Goal: Transaction & Acquisition: Subscribe to service/newsletter

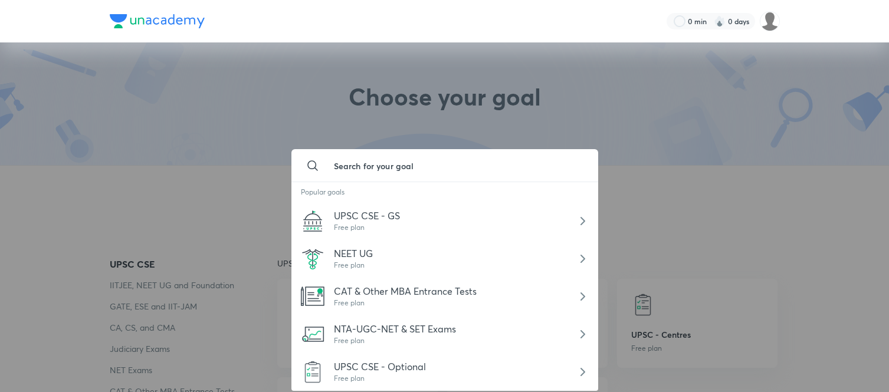
click at [227, 105] on div at bounding box center [444, 196] width 889 height 392
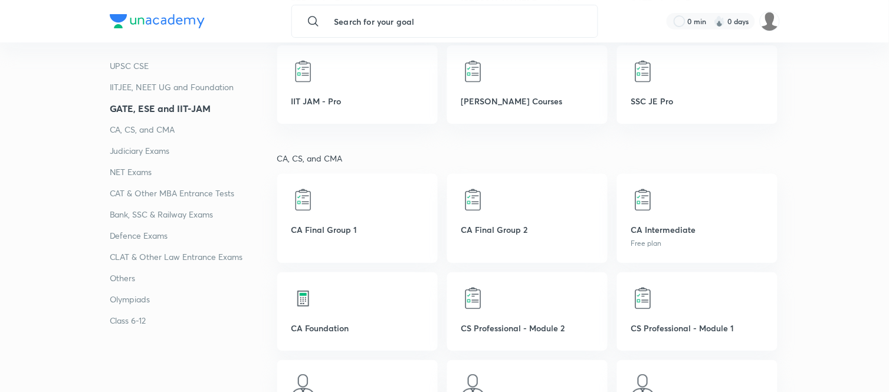
scroll to position [1151, 0]
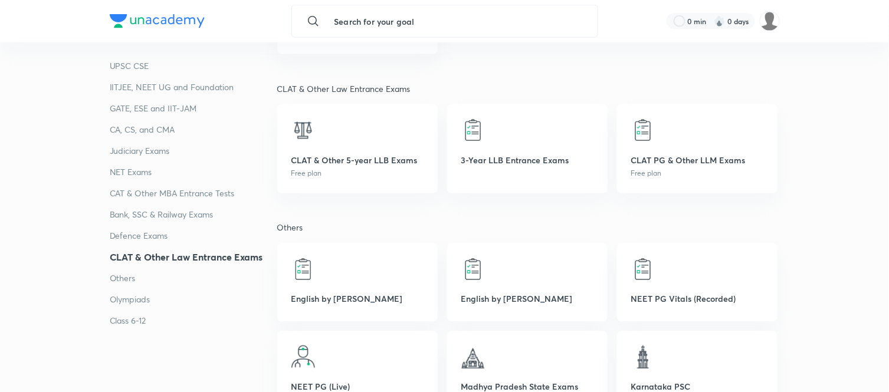
scroll to position [2711, 0]
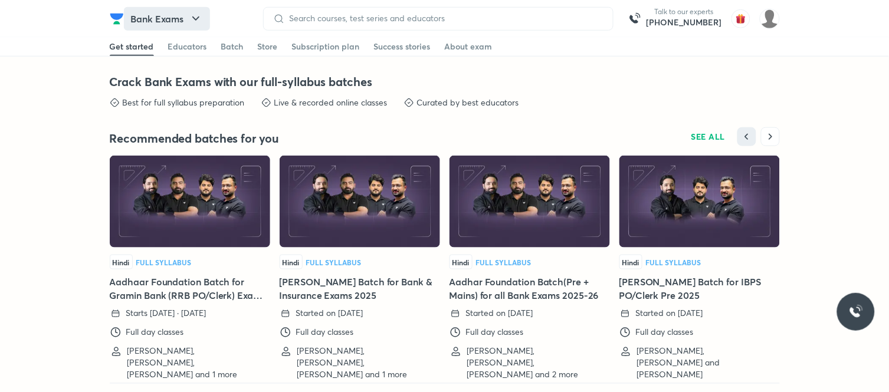
click at [189, 17] on button "Bank Exams" at bounding box center [167, 19] width 86 height 24
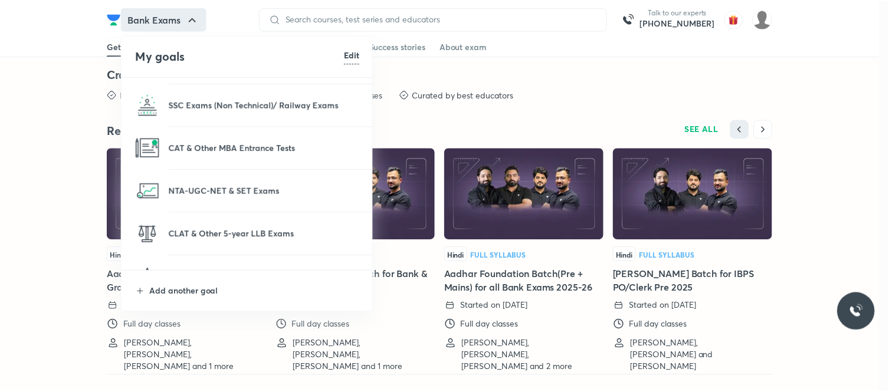
scroll to position [197, 0]
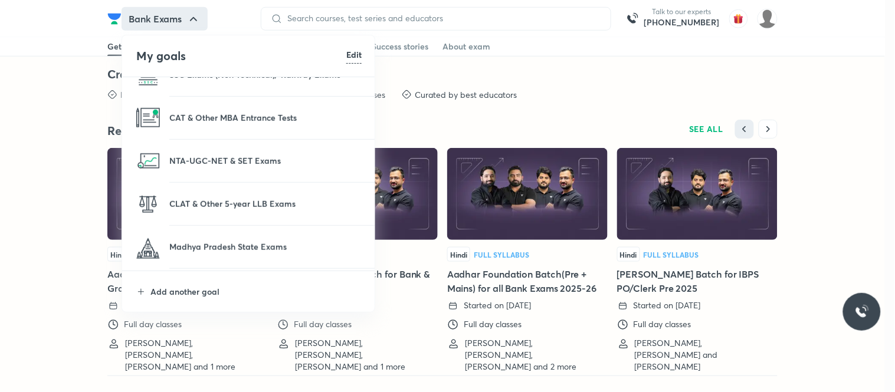
click at [248, 148] on li "NTA-UGC-NET & SET Exams" at bounding box center [249, 161] width 254 height 42
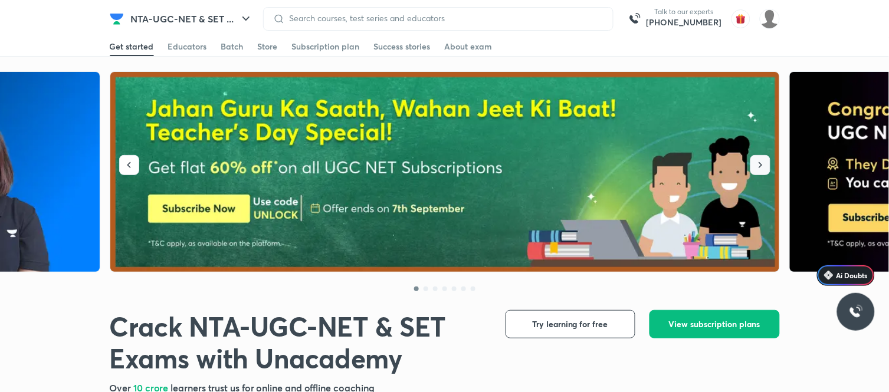
click at [755, 159] on icon "button" at bounding box center [761, 165] width 12 height 12
click at [765, 158] on button "button" at bounding box center [761, 165] width 20 height 20
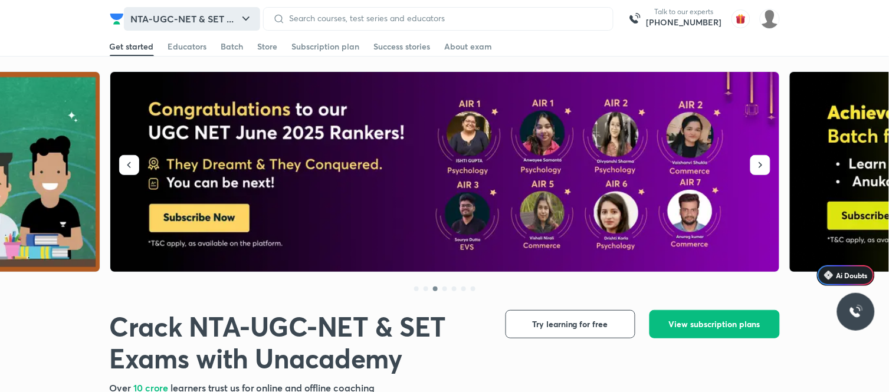
click at [184, 15] on button "NTA-UGC-NET & SET ..." at bounding box center [192, 19] width 136 height 24
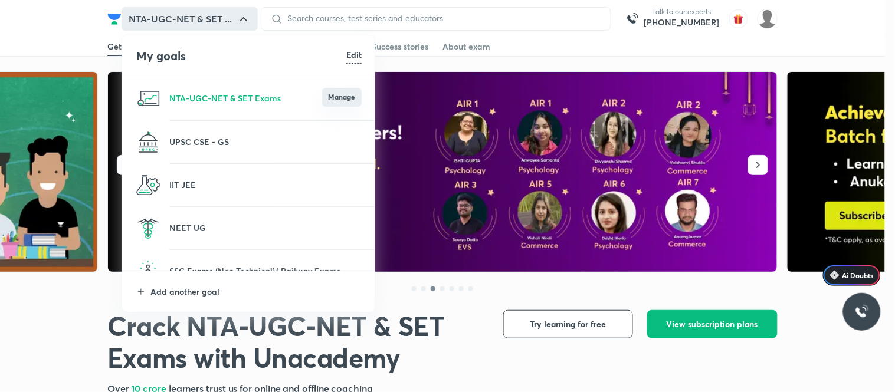
click at [338, 93] on button "Manage" at bounding box center [342, 97] width 40 height 19
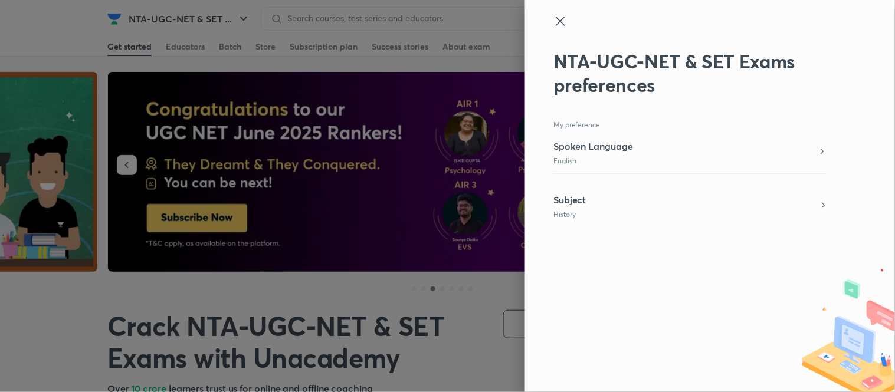
click at [617, 202] on div "Subject History" at bounding box center [691, 206] width 274 height 27
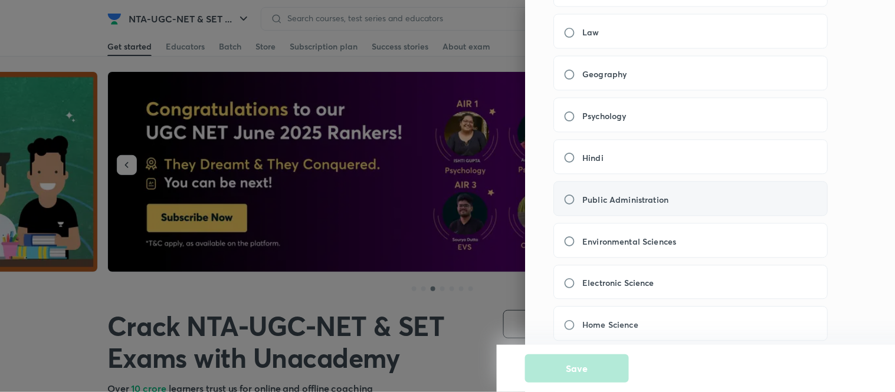
scroll to position [590, 0]
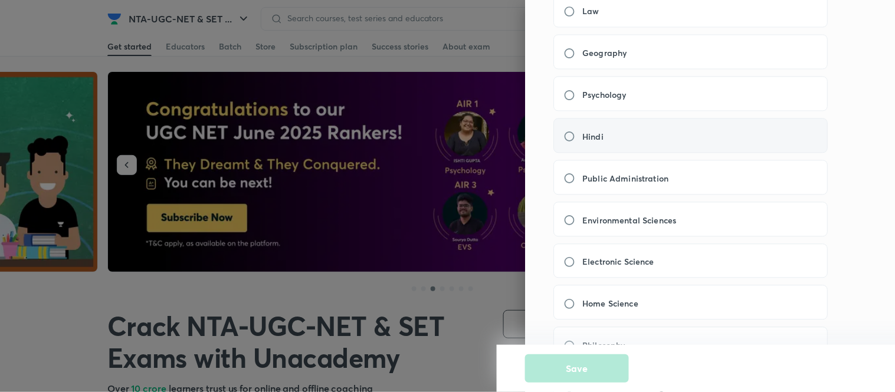
click at [640, 148] on div "Hindi" at bounding box center [691, 135] width 274 height 35
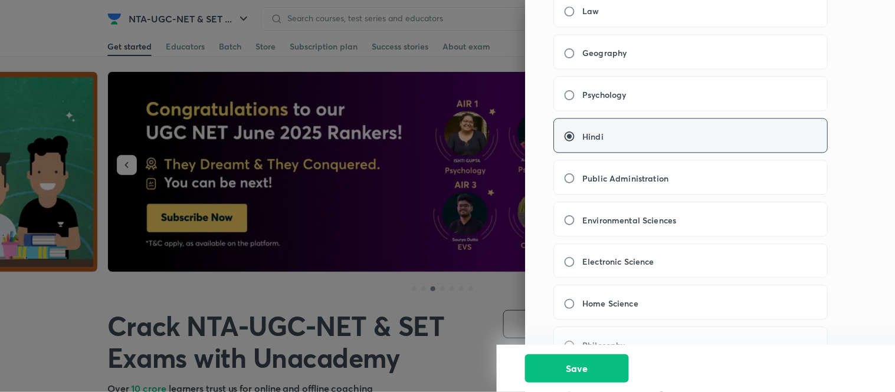
radio input "false"
radio input "true"
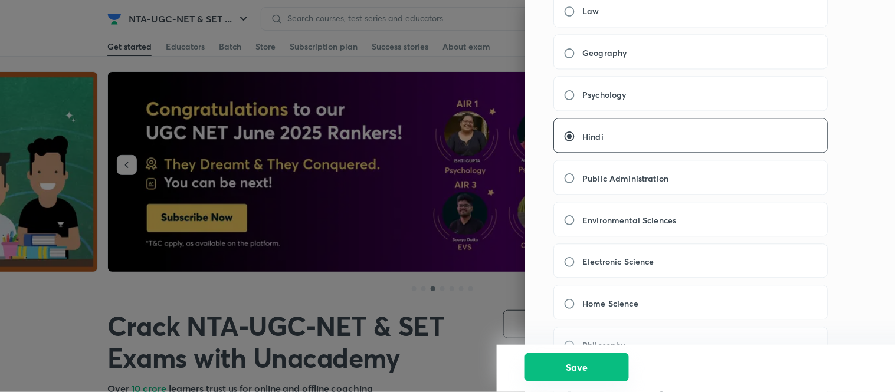
click at [575, 368] on button "Save" at bounding box center [577, 368] width 104 height 28
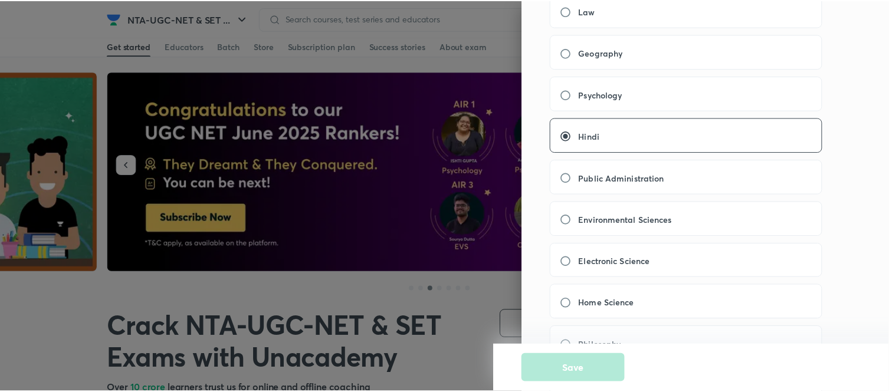
scroll to position [0, 0]
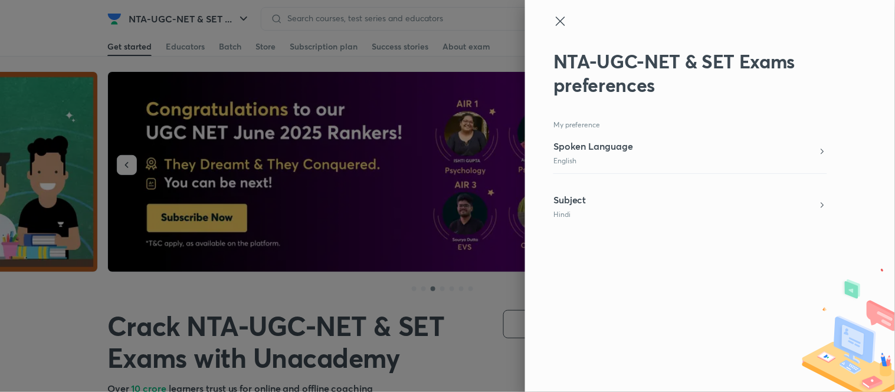
click at [186, 120] on div at bounding box center [447, 196] width 895 height 392
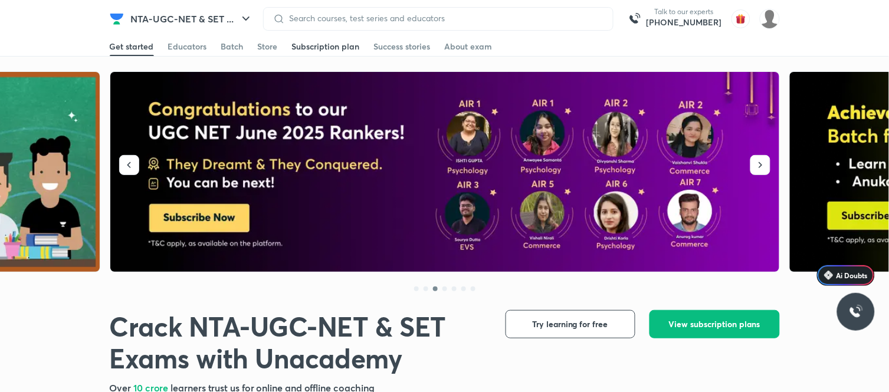
click at [306, 48] on div "Subscription plan" at bounding box center [326, 47] width 68 height 12
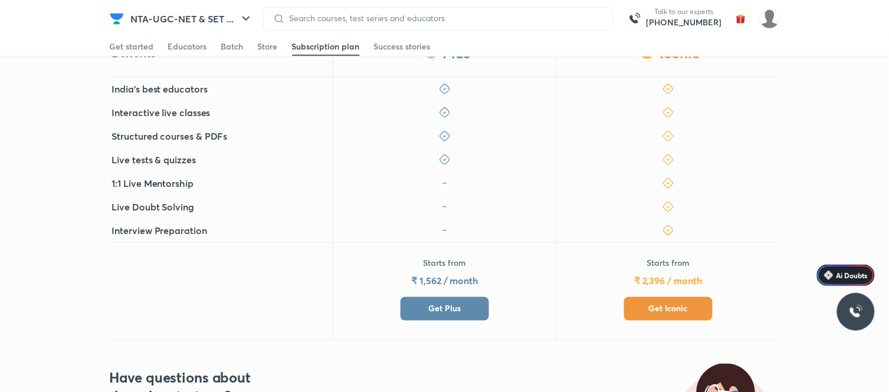
scroll to position [197, 0]
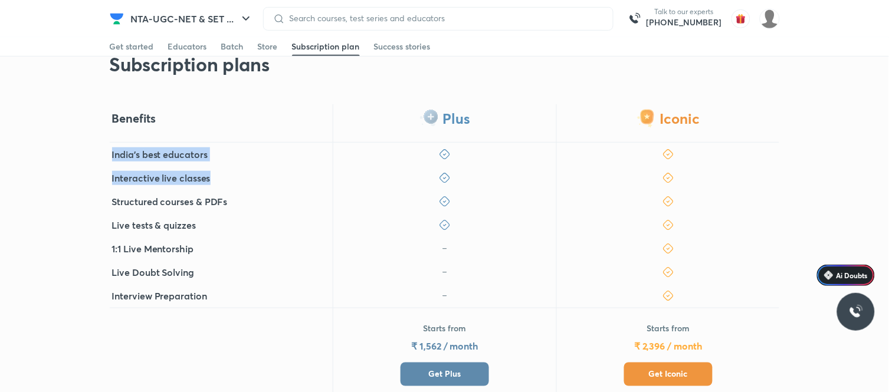
drag, startPoint x: 108, startPoint y: 156, endPoint x: 260, endPoint y: 169, distance: 152.2
click at [260, 169] on div "Benefits Plus Iconic India's best educators Interactive live classes Structured…" at bounding box center [444, 255] width 889 height 302
click at [257, 168] on div "Interactive live classes" at bounding box center [222, 178] width 224 height 24
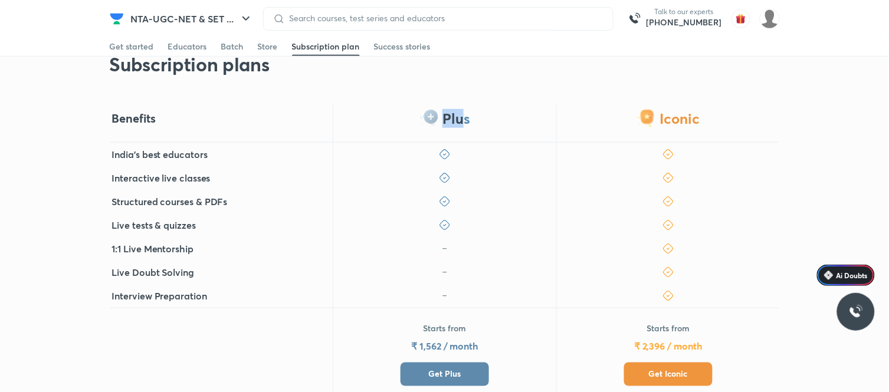
drag, startPoint x: 438, startPoint y: 112, endPoint x: 463, endPoint y: 113, distance: 24.8
click at [463, 113] on div "Plus" at bounding box center [445, 123] width 224 height 38
click at [478, 113] on div "Plus" at bounding box center [445, 123] width 224 height 38
drag, startPoint x: 432, startPoint y: 119, endPoint x: 475, endPoint y: 120, distance: 43.1
click at [475, 120] on div "Plus" at bounding box center [445, 123] width 224 height 38
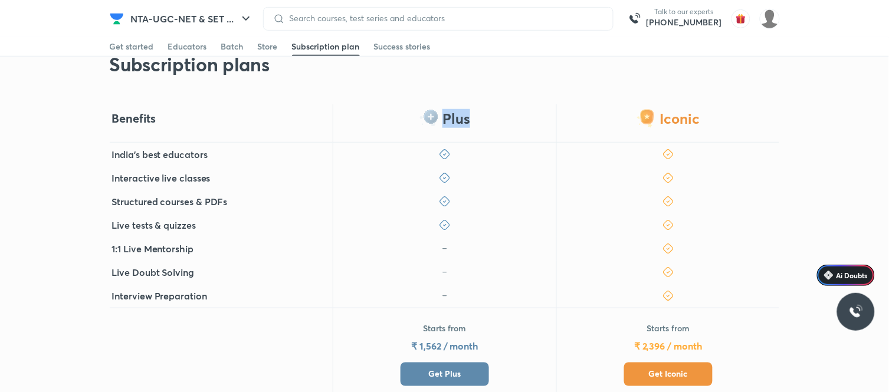
click at [476, 120] on div "Plus" at bounding box center [445, 123] width 224 height 38
drag, startPoint x: 661, startPoint y: 116, endPoint x: 712, endPoint y: 126, distance: 52.2
click at [712, 126] on div "Iconic" at bounding box center [669, 123] width 224 height 38
click at [692, 125] on div "Iconic" at bounding box center [669, 123] width 224 height 38
drag, startPoint x: 441, startPoint y: 119, endPoint x: 484, endPoint y: 126, distance: 43.1
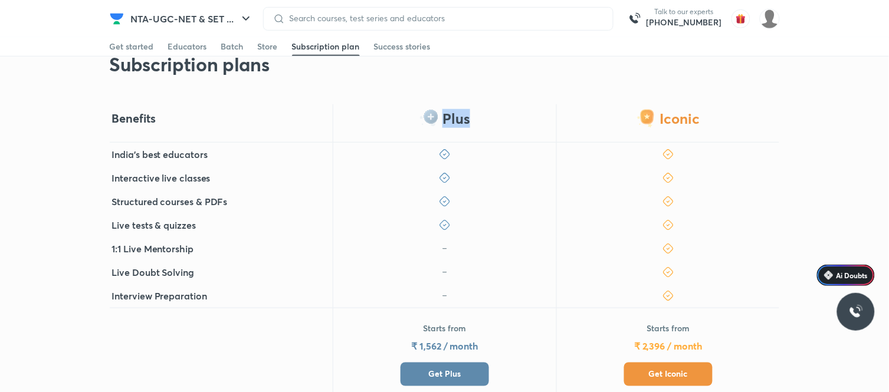
click at [484, 126] on div "Plus" at bounding box center [445, 123] width 224 height 38
click at [485, 126] on div "Plus" at bounding box center [445, 123] width 224 height 38
drag, startPoint x: 651, startPoint y: 121, endPoint x: 716, endPoint y: 127, distance: 65.8
click at [716, 127] on div "Iconic" at bounding box center [669, 123] width 224 height 38
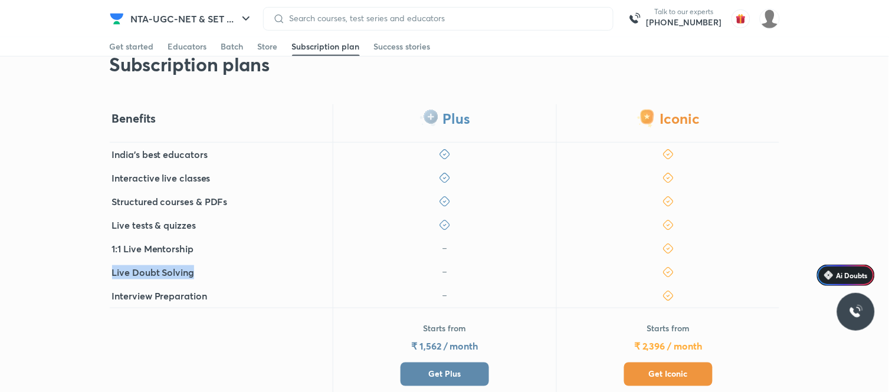
drag, startPoint x: 109, startPoint y: 266, endPoint x: 217, endPoint y: 271, distance: 108.1
click at [217, 271] on div "Live Doubt Solving" at bounding box center [222, 273] width 224 height 24
drag, startPoint x: 113, startPoint y: 296, endPoint x: 227, endPoint y: 302, distance: 114.1
click at [227, 302] on div "Interview Preparation" at bounding box center [222, 296] width 224 height 24
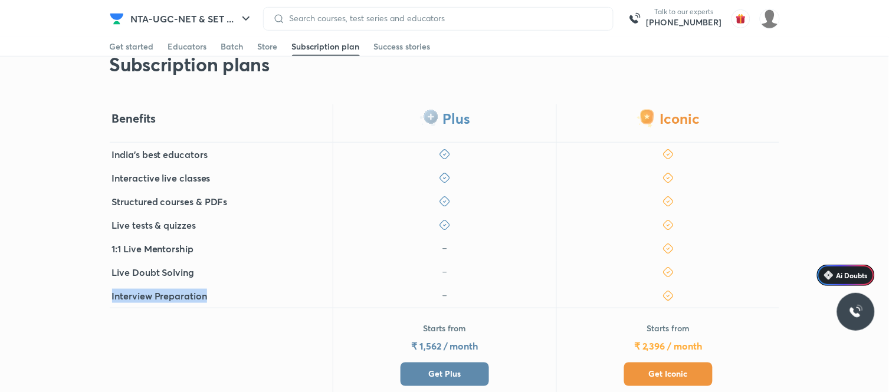
click at [227, 302] on div "Interview Preparation" at bounding box center [222, 296] width 224 height 24
click at [641, 369] on button "Get Iconic" at bounding box center [668, 375] width 89 height 24
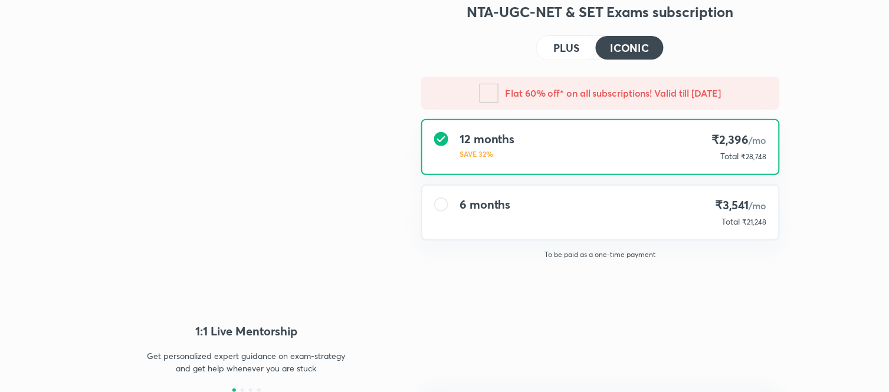
type input "NIKIST"
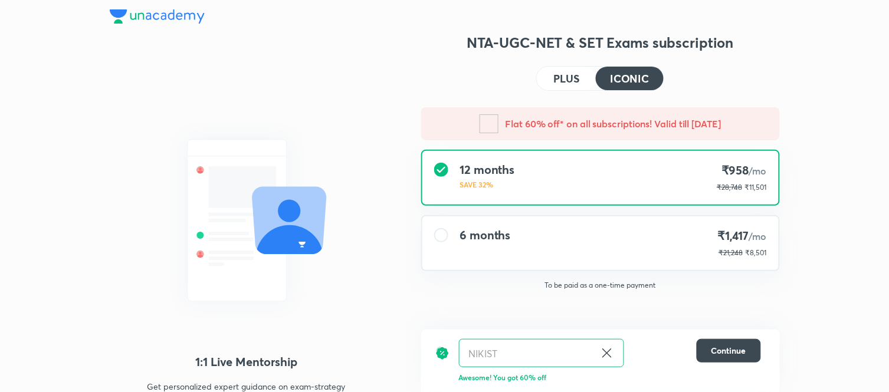
click at [440, 232] on div at bounding box center [441, 235] width 14 height 14
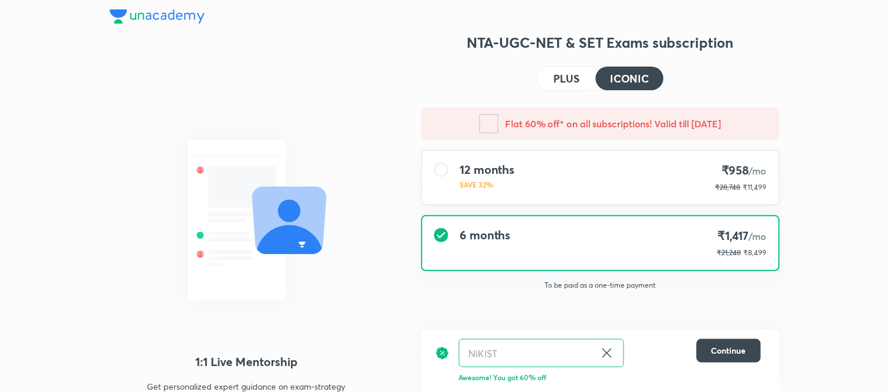
click at [435, 169] on div at bounding box center [441, 170] width 14 height 14
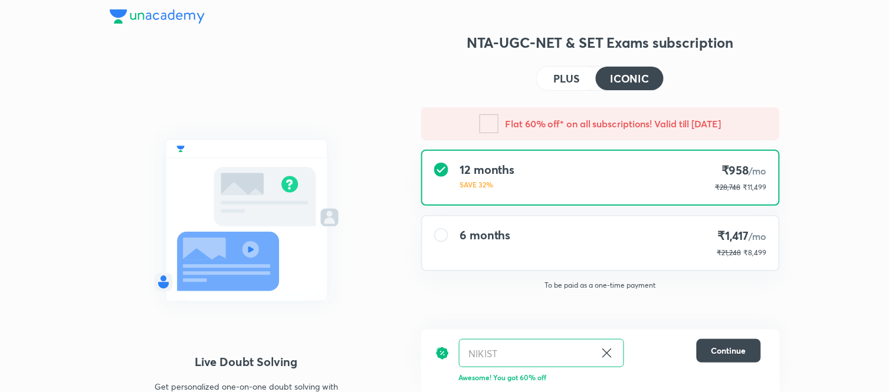
click at [460, 239] on h4 "6 months" at bounding box center [485, 235] width 51 height 14
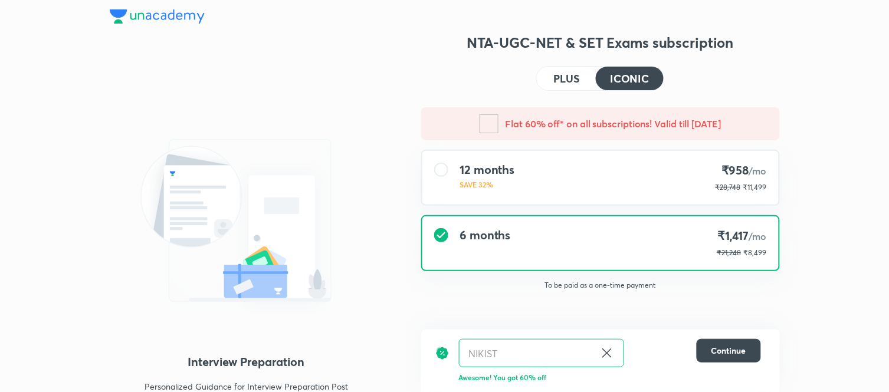
click at [119, 18] on img at bounding box center [157, 16] width 95 height 14
